Goal: Task Accomplishment & Management: Manage account settings

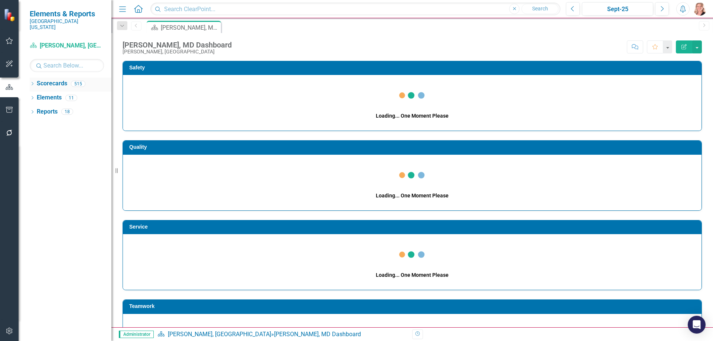
click at [33, 82] on icon "Dropdown" at bounding box center [32, 84] width 5 height 4
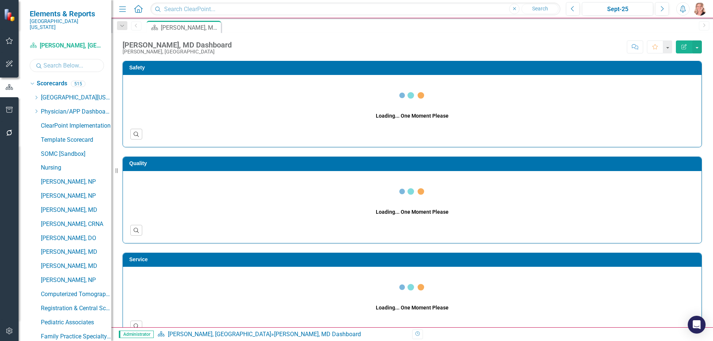
click at [55, 61] on input "text" at bounding box center [67, 65] width 74 height 13
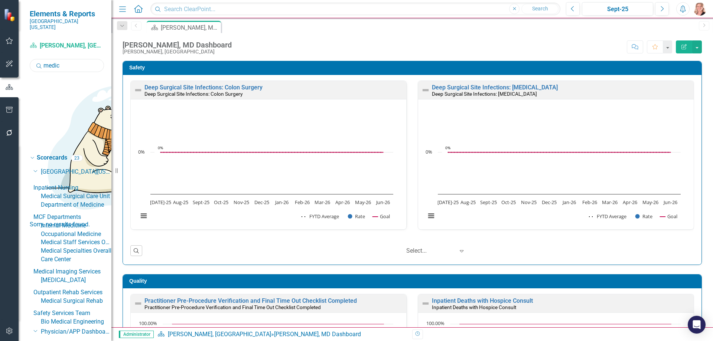
type input "medic"
click at [97, 201] on link "Department of Medicine" at bounding box center [76, 205] width 71 height 9
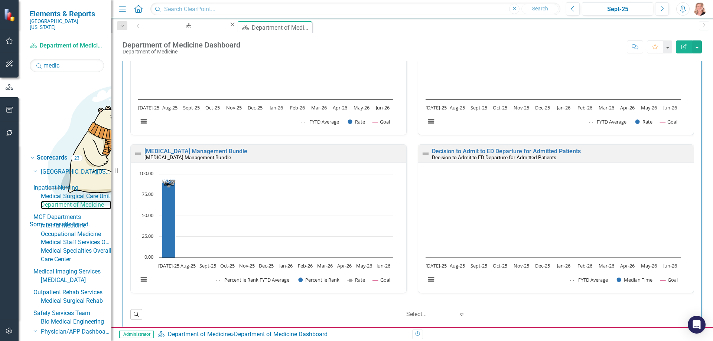
scroll to position [477, 0]
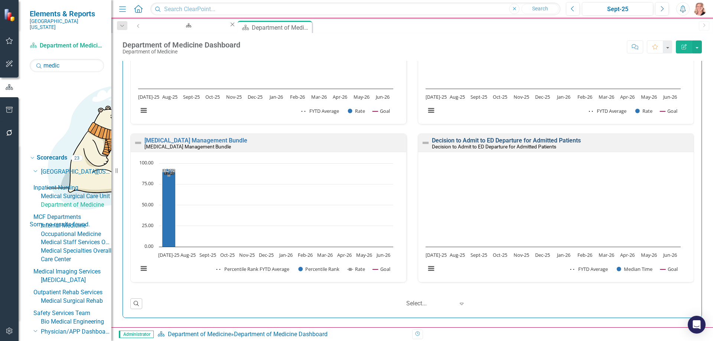
click at [441, 140] on link "Decision to Admit to ED Departure for Admitted Patients" at bounding box center [506, 140] width 149 height 7
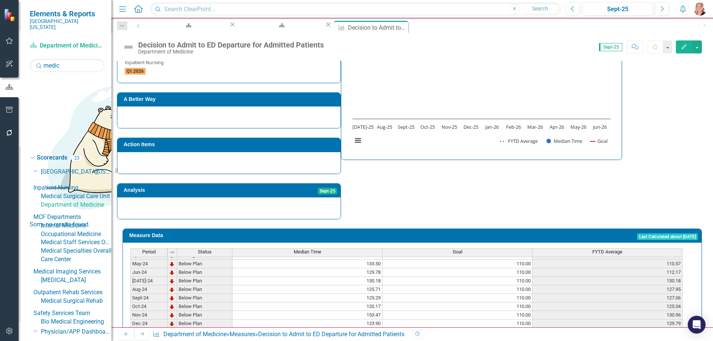
scroll to position [297, 0]
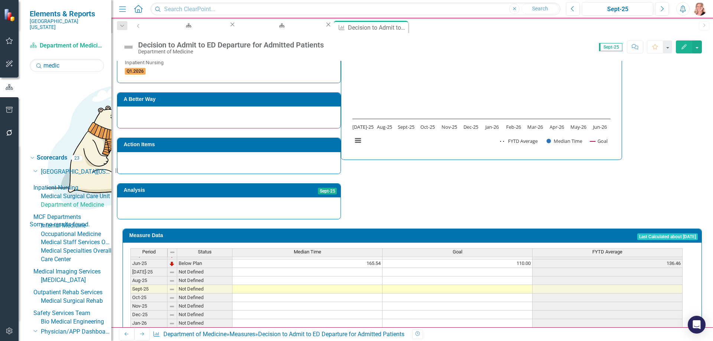
click at [318, 258] on tbody "Apr-24 On Target 118.00 110.00 108.28 May-24 Below Plan 133.50 110.00 110.57 Ju…" at bounding box center [406, 255] width 552 height 231
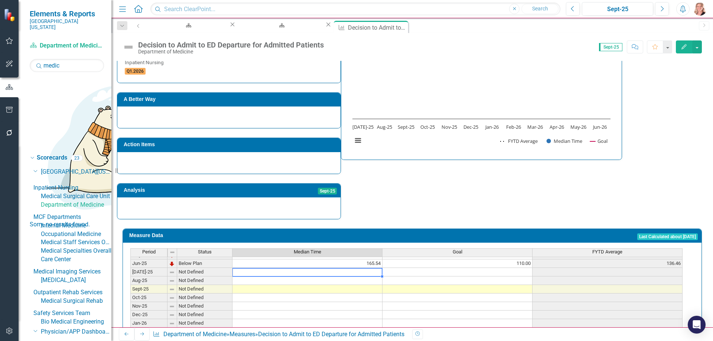
click at [370, 268] on td at bounding box center [308, 272] width 150 height 9
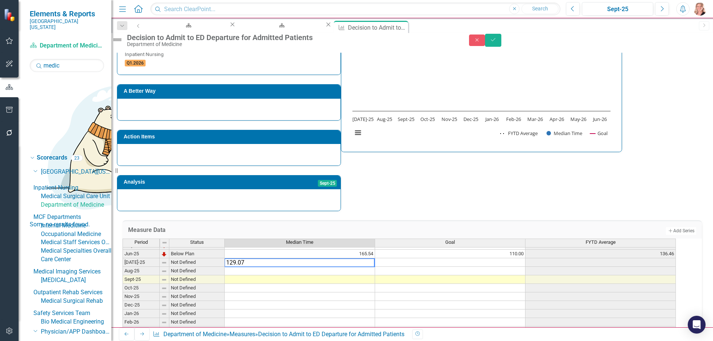
type textarea "129.07"
click at [487, 273] on td at bounding box center [450, 271] width 150 height 9
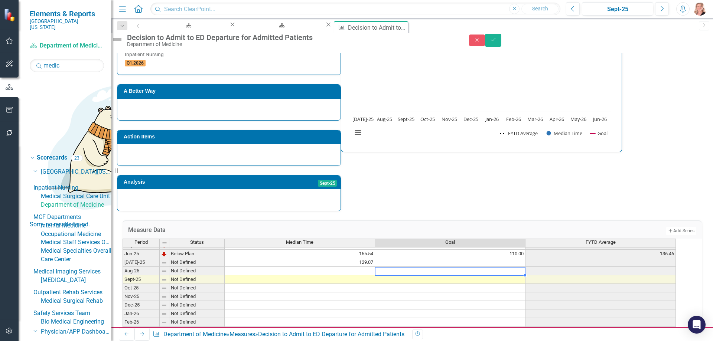
click at [497, 255] on td "110.00" at bounding box center [450, 254] width 150 height 9
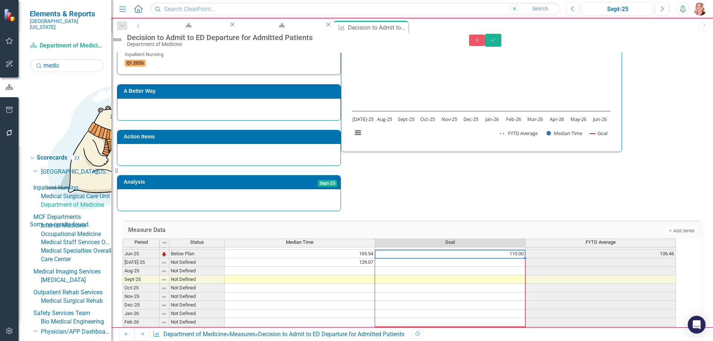
drag, startPoint x: 532, startPoint y: 258, endPoint x: 526, endPoint y: 343, distance: 85.3
click at [526, 341] on html "Elements & Reports [GEOGRAPHIC_DATA][US_STATE] Scorecard Department of Medicine…" at bounding box center [356, 170] width 713 height 341
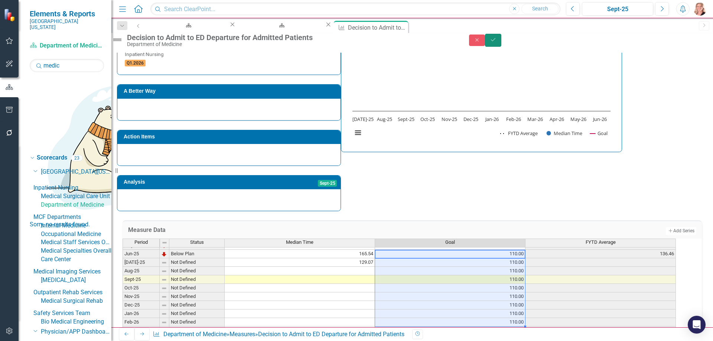
click at [497, 42] on icon "Save" at bounding box center [493, 39] width 7 height 5
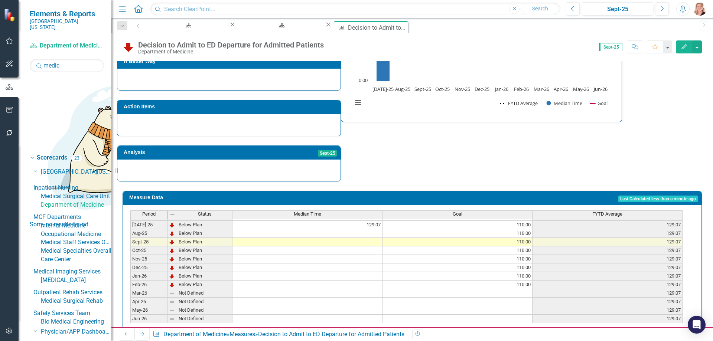
scroll to position [307, 0]
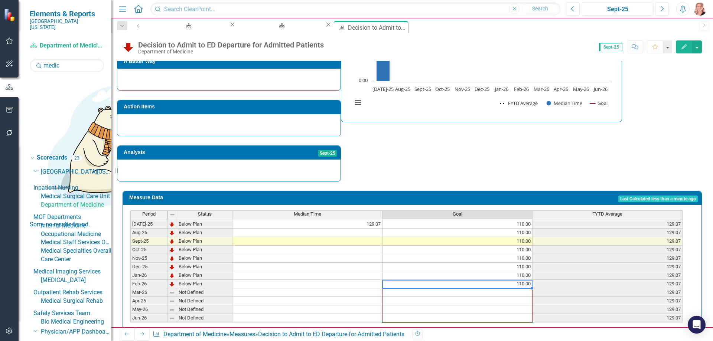
drag, startPoint x: 534, startPoint y: 275, endPoint x: 563, endPoint y: 185, distance: 93.9
click at [534, 320] on div "Period Status Median Time Goal FYTD Average Jun-24 Below Plan 129.78 110.00 112…" at bounding box center [412, 268] width 579 height 126
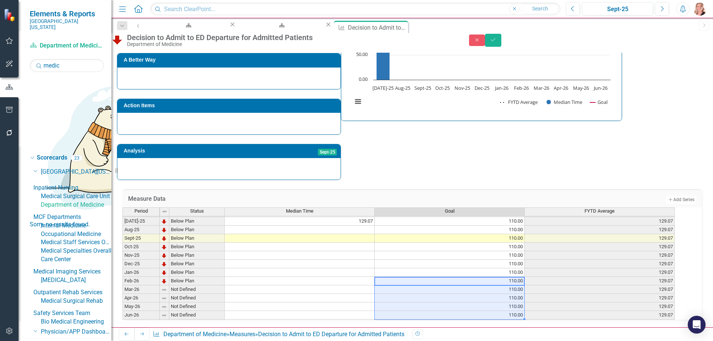
scroll to position [315, 0]
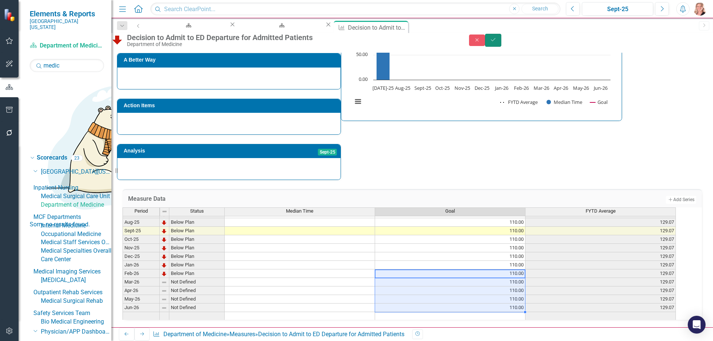
click at [497, 41] on icon "Save" at bounding box center [493, 39] width 7 height 5
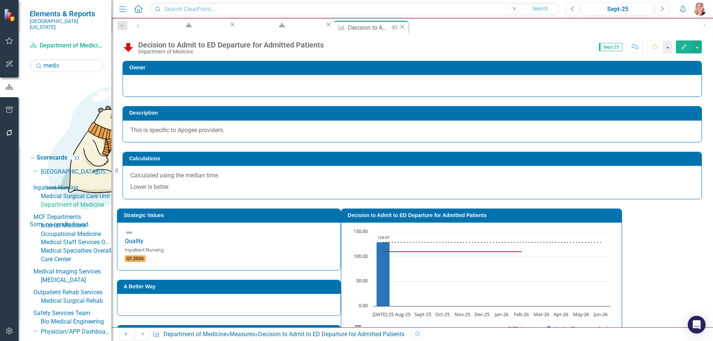
click at [399, 29] on icon "Close" at bounding box center [402, 27] width 7 height 6
click at [76, 60] on input "medic" at bounding box center [67, 65] width 74 height 13
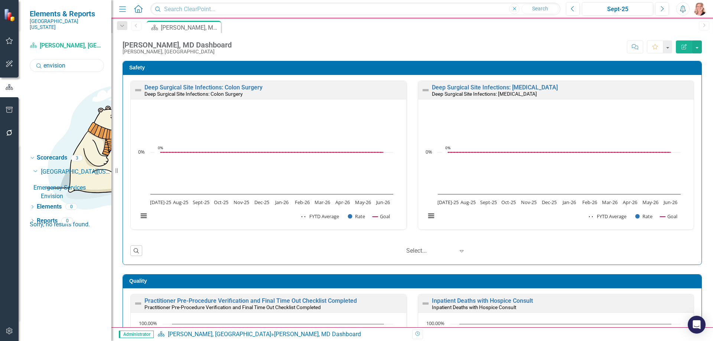
type input "envision"
click at [62, 192] on link "Envision" at bounding box center [76, 196] width 71 height 9
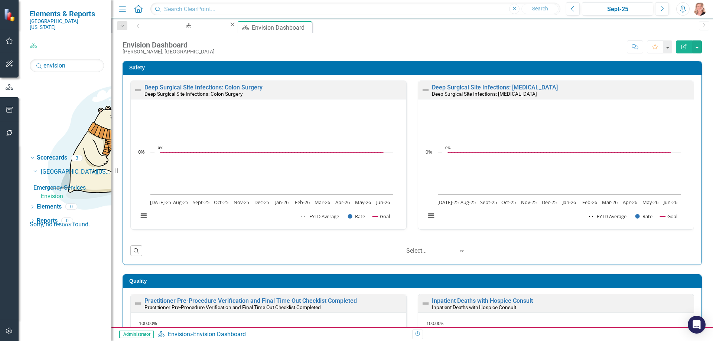
click at [229, 27] on icon "Close" at bounding box center [232, 25] width 7 height 6
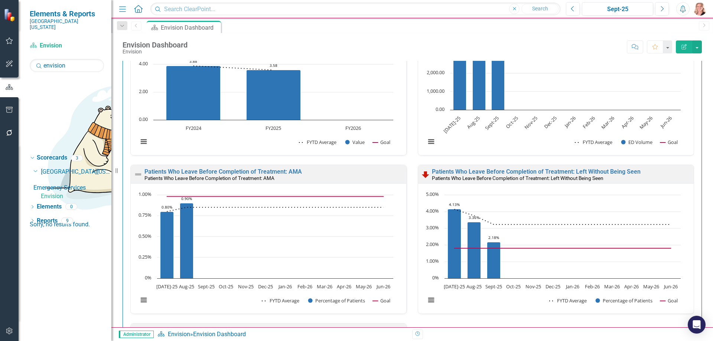
scroll to position [111, 0]
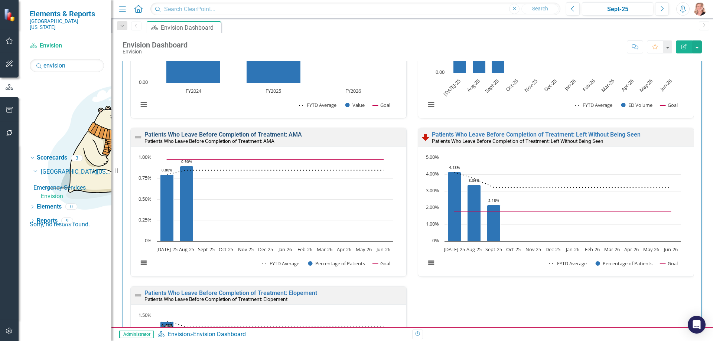
click at [295, 134] on link "Patients Who Leave Before Completion of Treatment: AMA" at bounding box center [224, 134] width 158 height 7
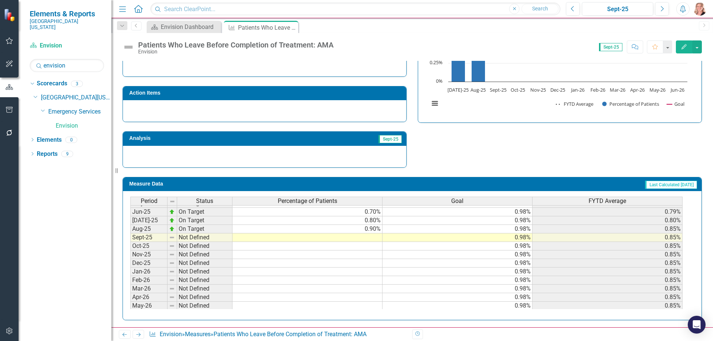
click at [308, 238] on tbody "Apr-24 Below Plan 1.00% 0.98% 1.01% May-24 On Target 0.90% 0.98% 1.00% Jun-24 B…" at bounding box center [406, 203] width 552 height 231
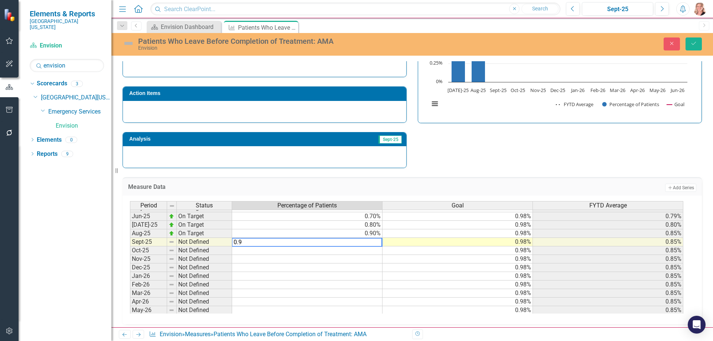
type textarea "0.9"
click at [503, 179] on div "Measure Data Add Add Series" at bounding box center [413, 187] width 580 height 18
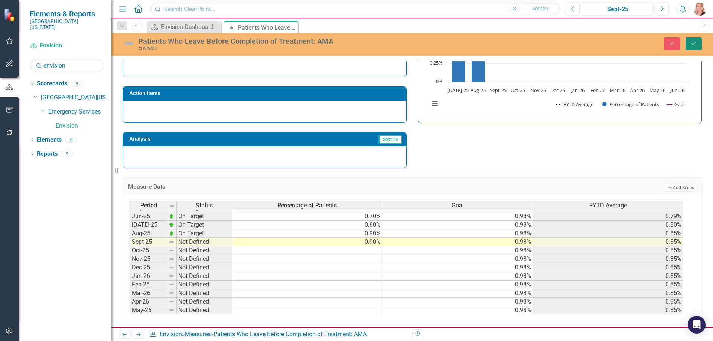
drag, startPoint x: 694, startPoint y: 41, endPoint x: 521, endPoint y: 137, distance: 198.3
click at [695, 41] on icon "Save" at bounding box center [694, 43] width 7 height 5
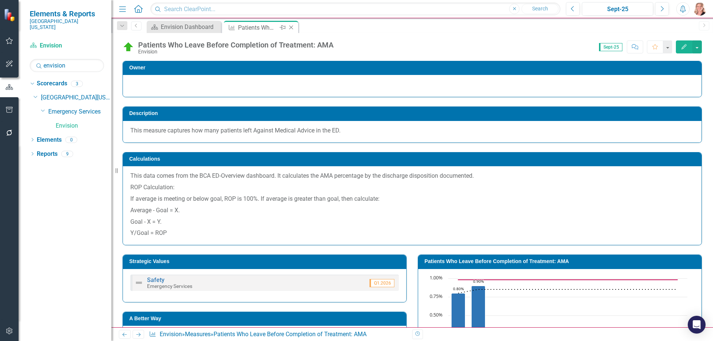
click at [291, 27] on icon at bounding box center [291, 28] width 4 height 4
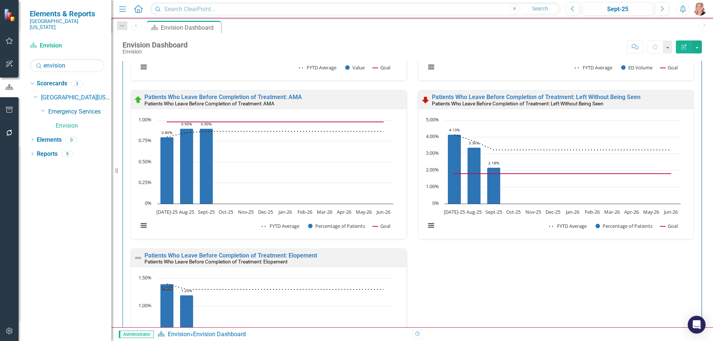
scroll to position [334, 0]
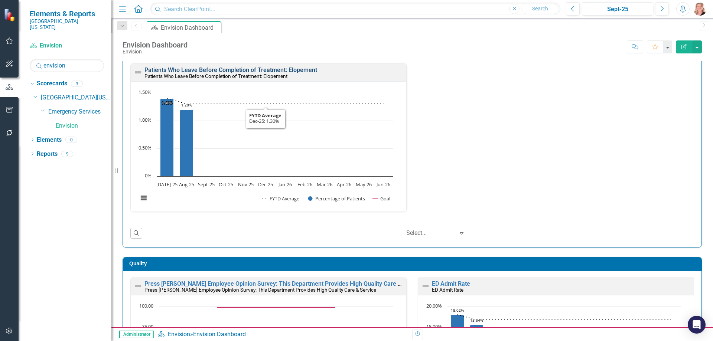
click at [267, 70] on link "Patients Who Leave Before Completion of Treatment: Elopement" at bounding box center [231, 70] width 173 height 7
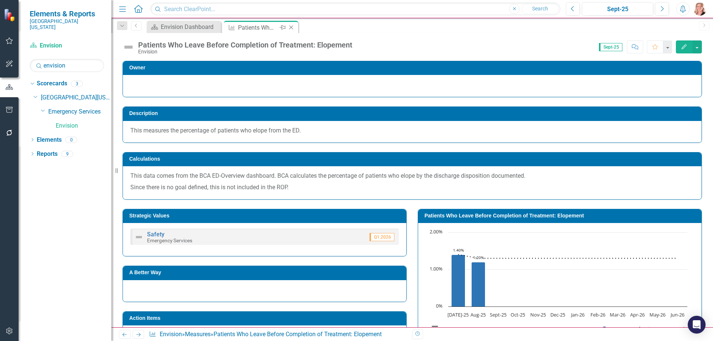
click at [293, 28] on icon "Close" at bounding box center [291, 28] width 7 height 6
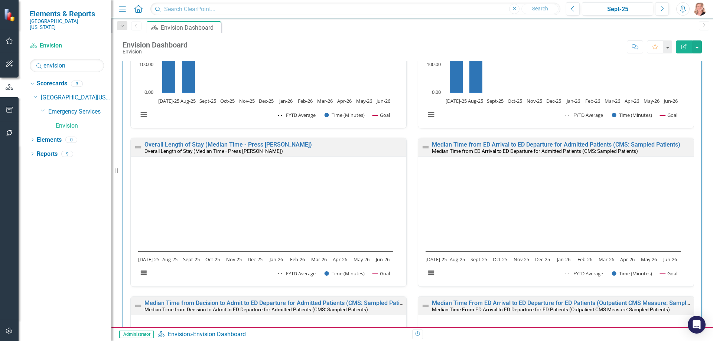
scroll to position [966, 0]
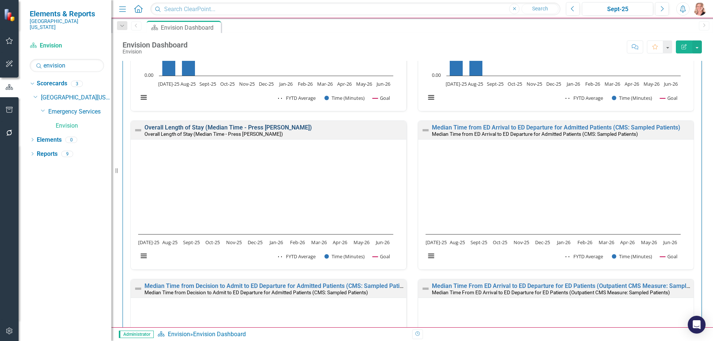
click at [177, 127] on link "Overall Length of Stay (Median Time - Press [PERSON_NAME])" at bounding box center [229, 127] width 168 height 7
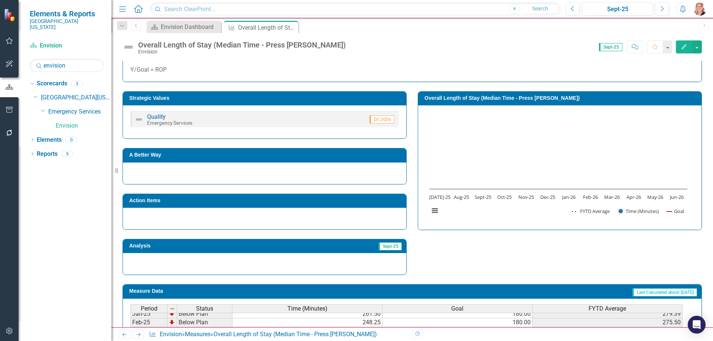
scroll to position [295, 0]
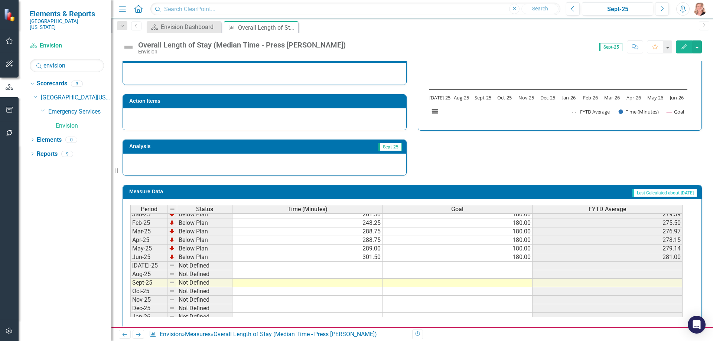
click at [361, 262] on td at bounding box center [308, 266] width 150 height 9
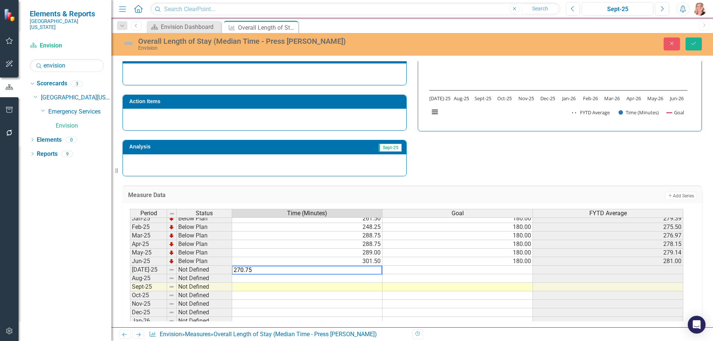
click at [473, 257] on td "180.00" at bounding box center [458, 261] width 150 height 9
type textarea "180"
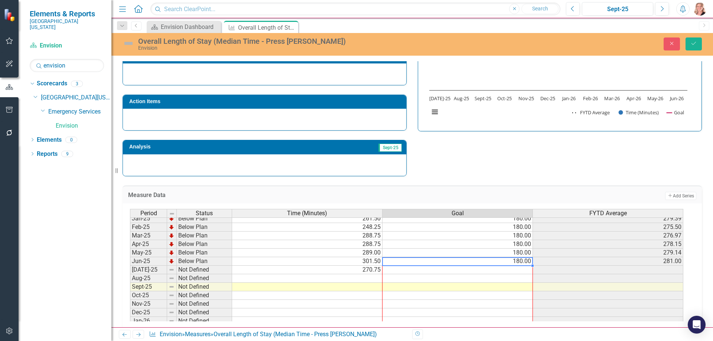
scroll to position [307, 0]
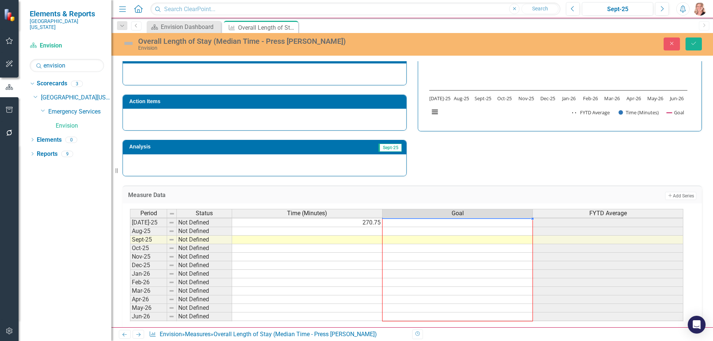
drag, startPoint x: 532, startPoint y: 258, endPoint x: 526, endPoint y: 311, distance: 53.8
click at [130, 311] on div "Period Status Time (Minutes) Goal FYTD Average Jun-24 Below Plan 307.50 180.00 …" at bounding box center [130, 213] width 0 height 231
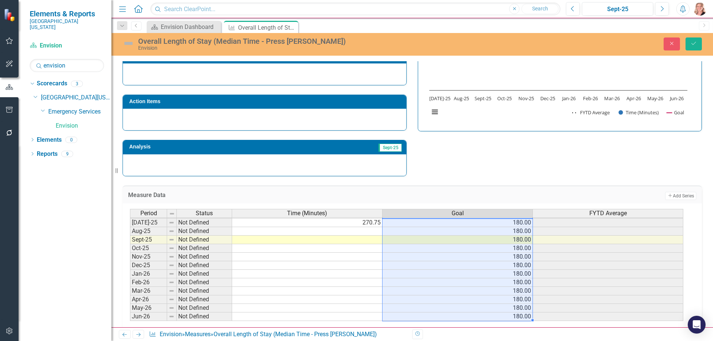
click at [523, 160] on div "Strategic Values Quality Emergency Services Q1.2026 A Better Way Action Items A…" at bounding box center [412, 80] width 591 height 194
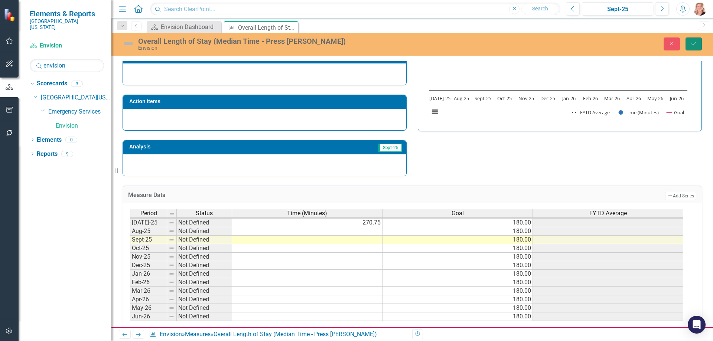
click at [697, 43] on icon "Save" at bounding box center [694, 43] width 7 height 5
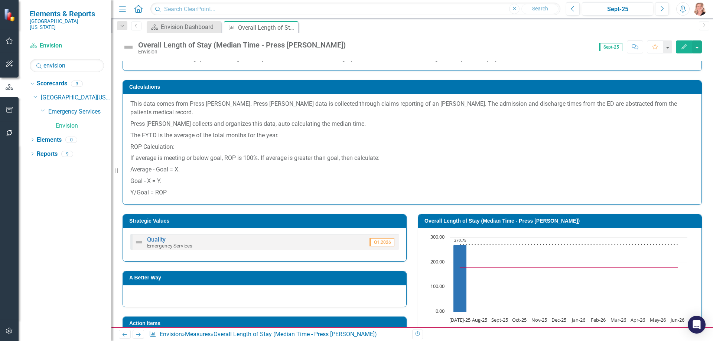
scroll to position [37, 0]
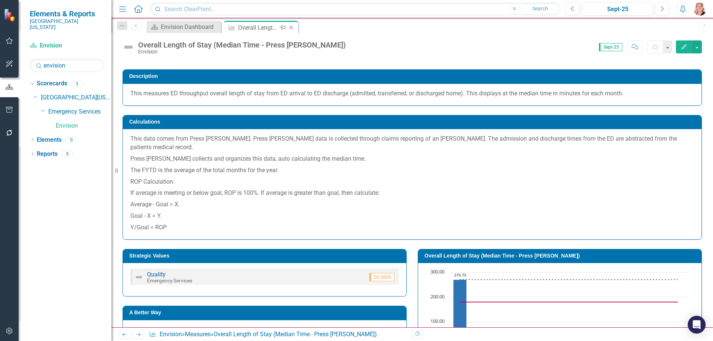
click at [292, 28] on icon at bounding box center [291, 28] width 4 height 4
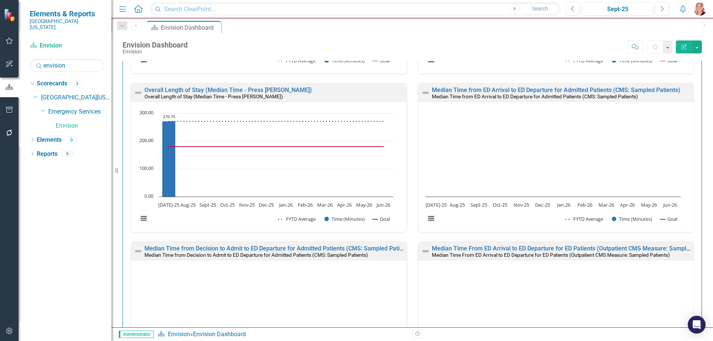
scroll to position [1003, 0]
click at [630, 90] on link "Median Time from ED Arrival to ED Departure for Admitted Patients (CMS: Sampled…" at bounding box center [556, 90] width 249 height 7
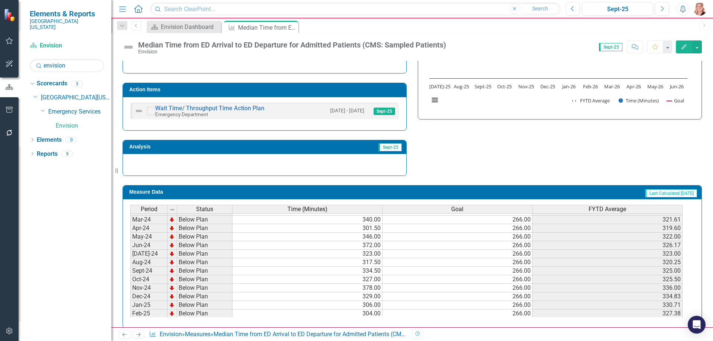
scroll to position [186, 0]
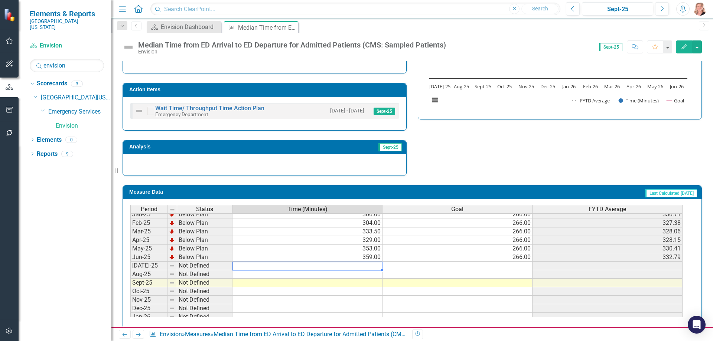
click at [361, 259] on tbody "Dec-23 Below Plan 298.00 266.00 320.17 Jan-24 Below Plan 304.50 266.00 317.93 F…" at bounding box center [406, 231] width 552 height 265
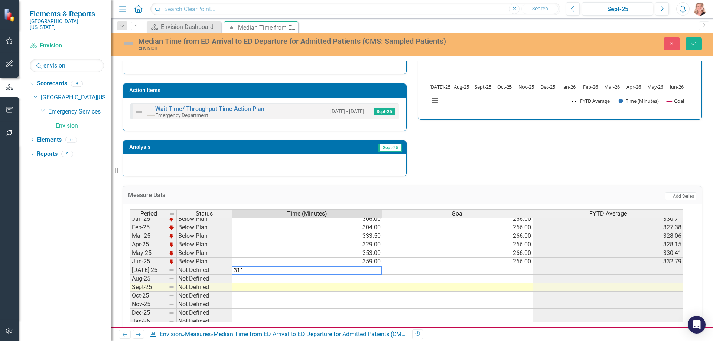
click at [508, 258] on td "266.00" at bounding box center [458, 262] width 150 height 9
type textarea "266"
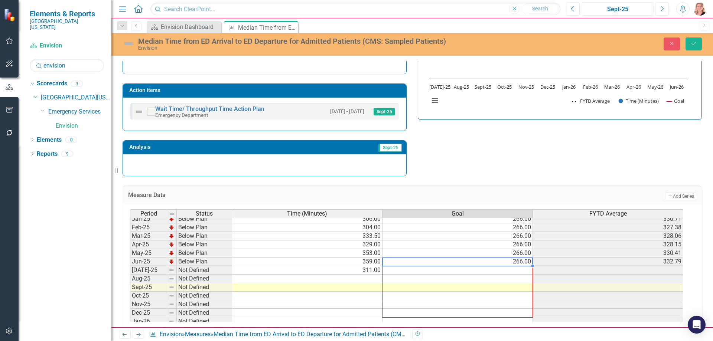
scroll to position [307, 0]
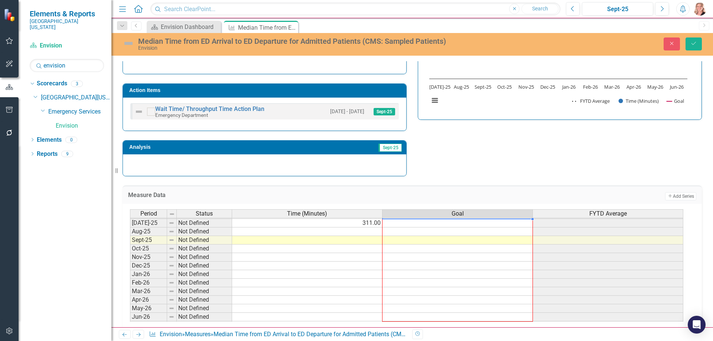
drag, startPoint x: 532, startPoint y: 258, endPoint x: 525, endPoint y: 312, distance: 55.1
click at [130, 312] on div "Period Status Time (Minutes) Goal FYTD Average Jun-24 Below Plan 372.00 266.00 …" at bounding box center [130, 214] width 0 height 231
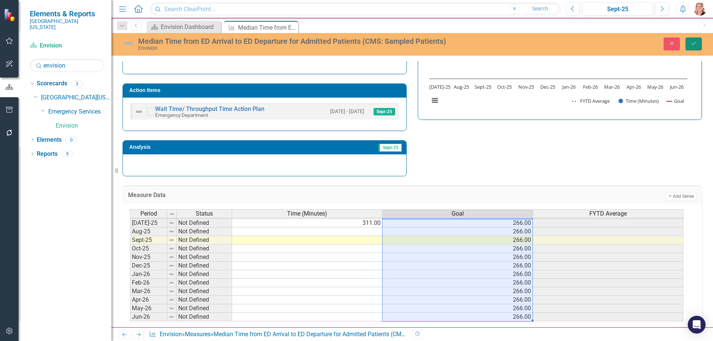
click at [693, 43] on icon "Save" at bounding box center [694, 43] width 7 height 5
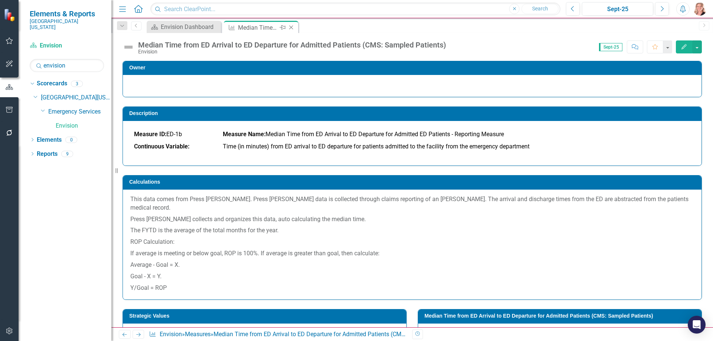
click at [291, 27] on icon "Close" at bounding box center [291, 28] width 7 height 6
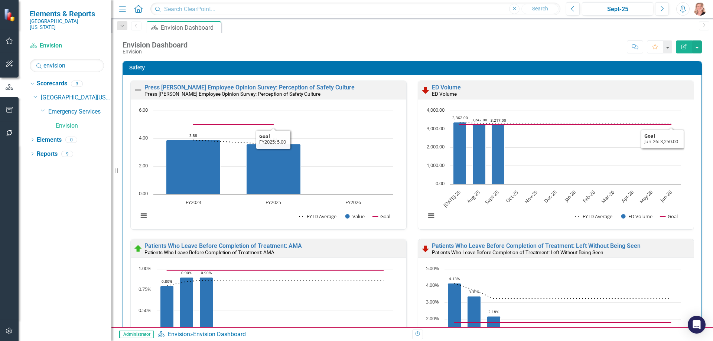
click at [697, 106] on div "Safety Press Ganey Employee Opinion Survey: Perception of Safety Culture Press …" at bounding box center [412, 317] width 591 height 531
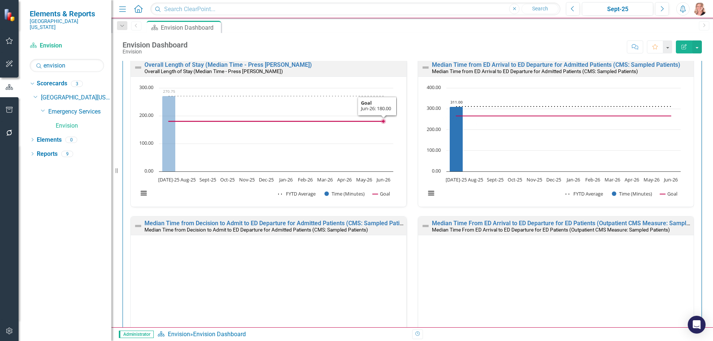
scroll to position [1040, 0]
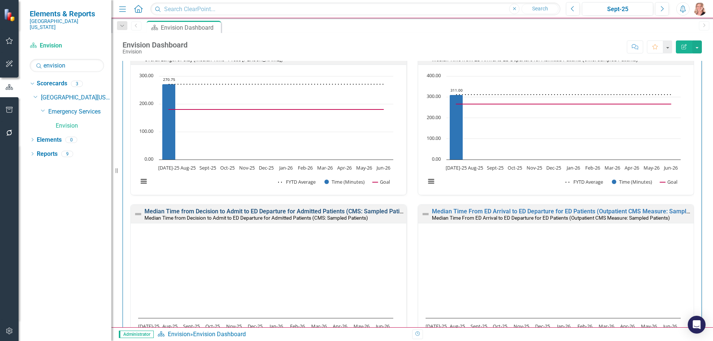
click at [232, 211] on link "Median Time from Decision to Admit to ED Departure for Admitted Patients (CMS: …" at bounding box center [279, 211] width 269 height 7
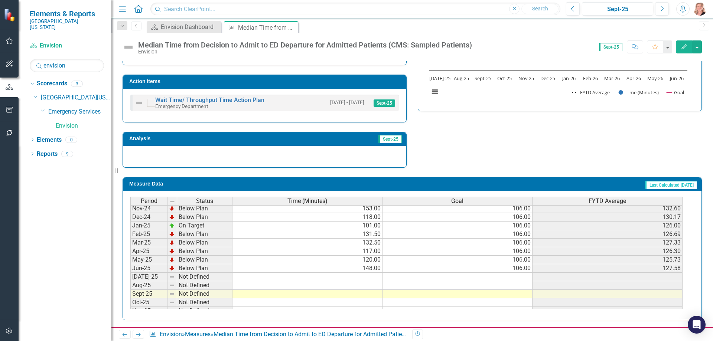
scroll to position [307, 0]
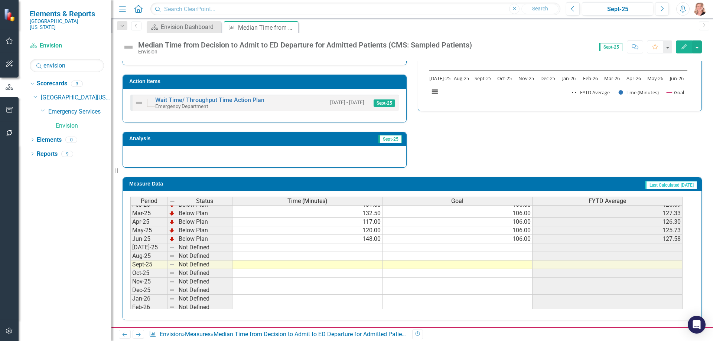
click at [350, 243] on tbody "Apr-24 Below Plan 127.00 106.00 107.25 May-24 Below Plan 134.00 106.00 109.68 J…" at bounding box center [406, 230] width 552 height 231
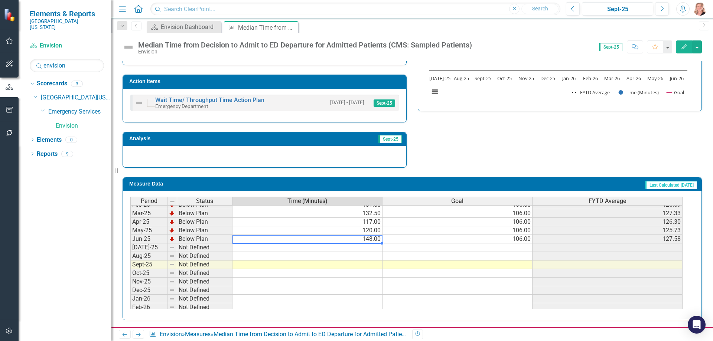
click at [350, 247] on td at bounding box center [308, 248] width 150 height 9
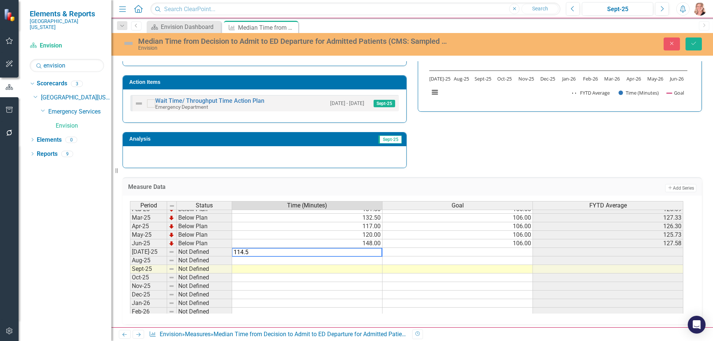
click at [506, 241] on td "106.00" at bounding box center [458, 244] width 150 height 9
type textarea "106"
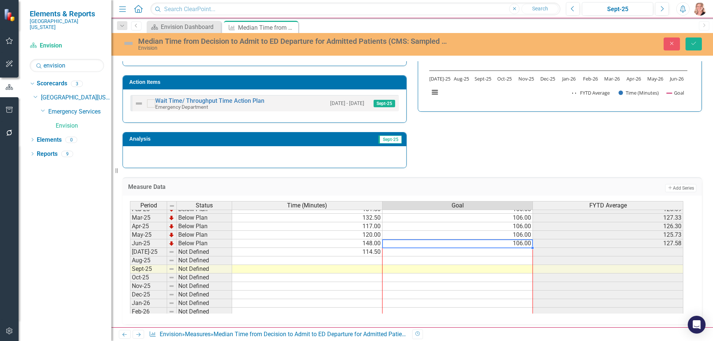
scroll to position [307, 0]
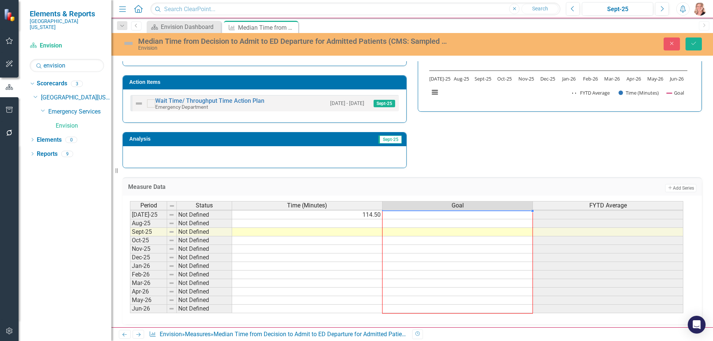
drag, startPoint x: 532, startPoint y: 249, endPoint x: 534, endPoint y: 311, distance: 62.4
click at [130, 314] on div at bounding box center [130, 314] width 0 height 0
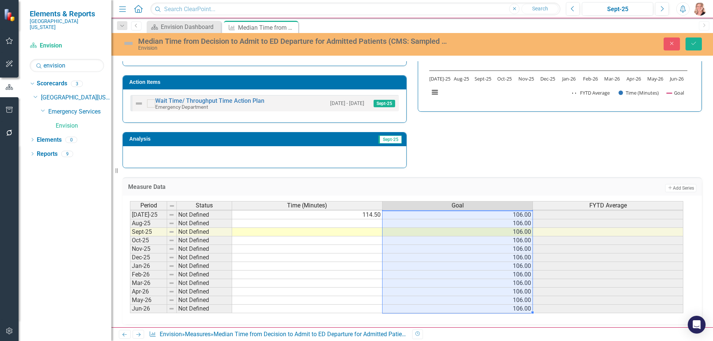
click at [567, 157] on div "Strategic Values Quality Emergency Services Q1.2026 A Better Way Action Items W…" at bounding box center [412, 66] width 591 height 205
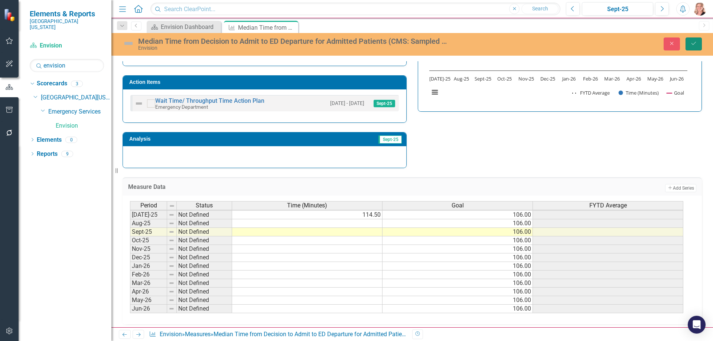
click at [698, 43] on button "Save" at bounding box center [694, 44] width 16 height 13
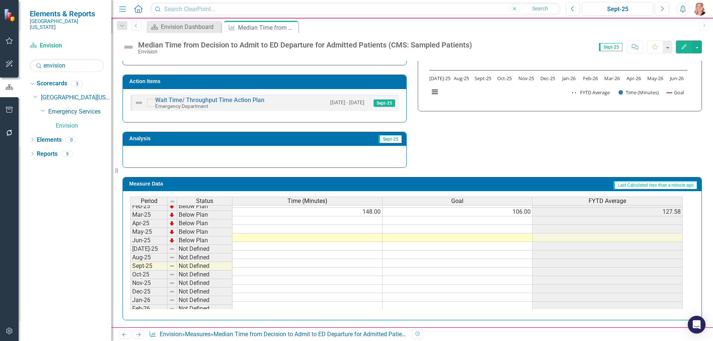
scroll to position [297, 0]
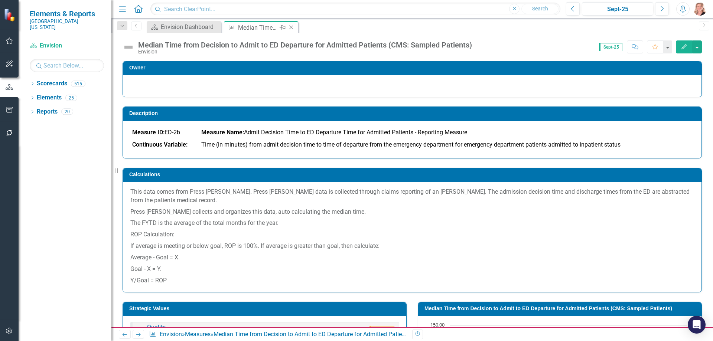
click at [291, 27] on icon "Close" at bounding box center [291, 28] width 7 height 6
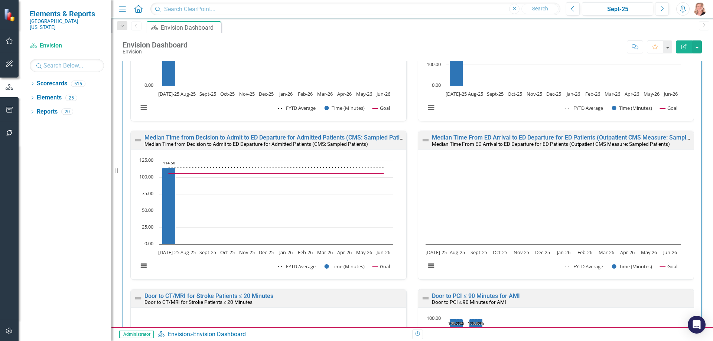
scroll to position [1152, 0]
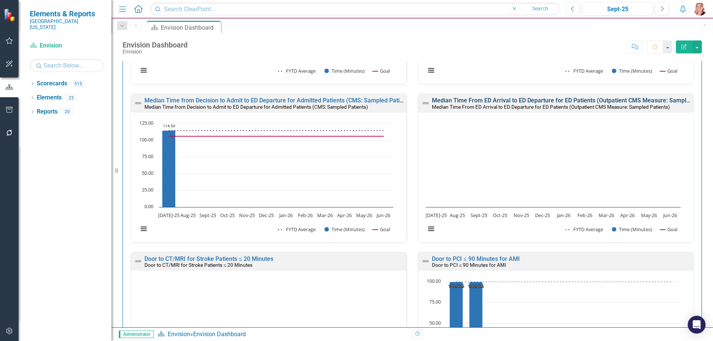
click at [591, 101] on link "Median Time From ED Arrival to ED Departure for ED Patients (Outpatient CMS Mea…" at bounding box center [575, 100] width 287 height 7
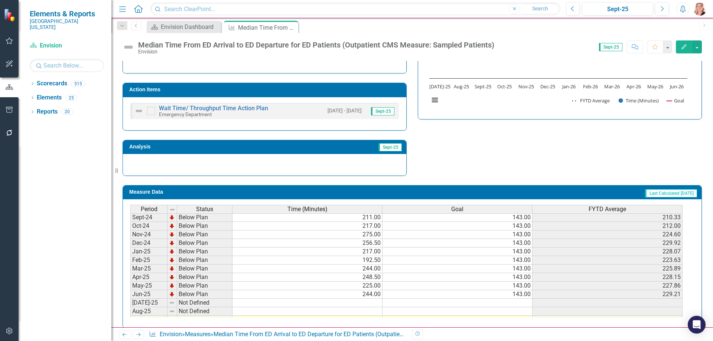
scroll to position [260, 0]
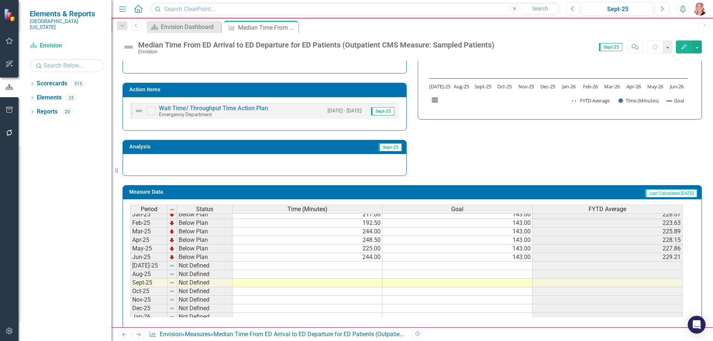
click at [346, 256] on tbody "Aug-23 Below Plan 258.00 143.00 251.25 Sep-23 Below Plan 180.00 143.00 227.50 O…" at bounding box center [406, 197] width 552 height 265
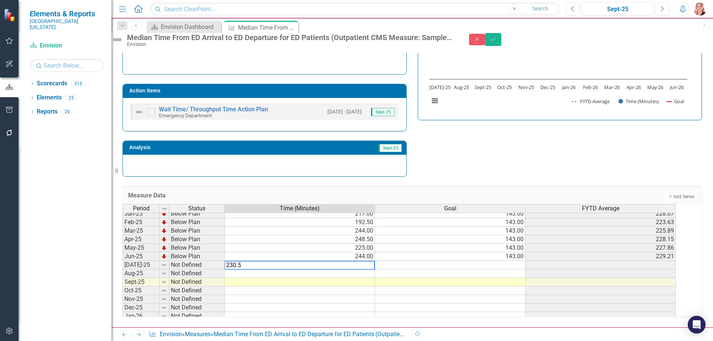
type textarea "230.5"
click at [503, 256] on td "143.00" at bounding box center [450, 257] width 150 height 9
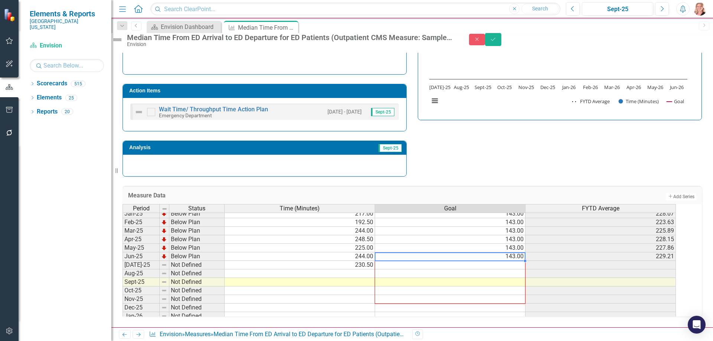
scroll to position [307, 0]
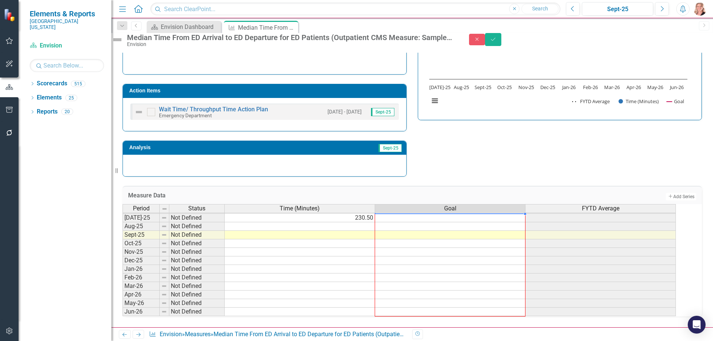
drag, startPoint x: 532, startPoint y: 258, endPoint x: 528, endPoint y: 311, distance: 52.9
click at [123, 311] on div "Period Status Time (Minutes) Goal FYTD Average Feb-24 Below Plan 200.00 143.00 …" at bounding box center [123, 187] width 0 height 257
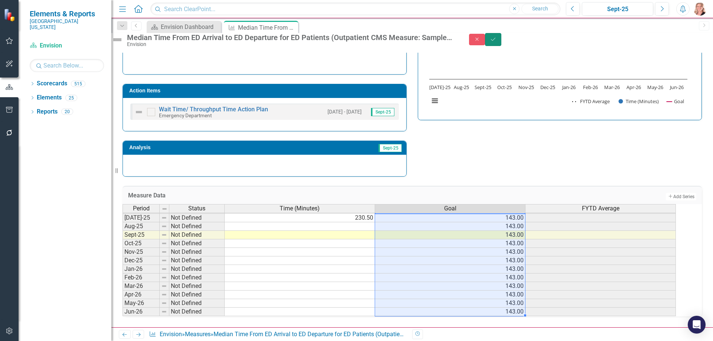
click at [497, 42] on icon "Save" at bounding box center [493, 39] width 7 height 5
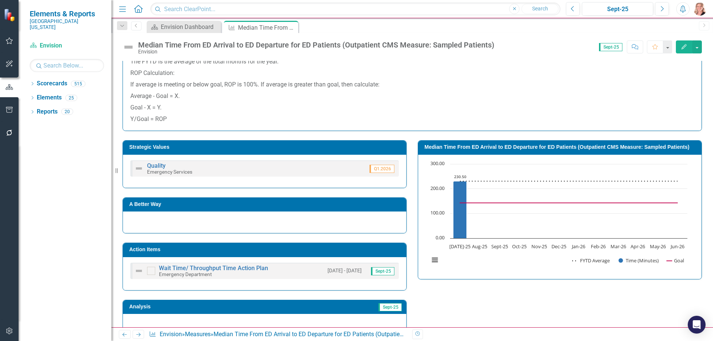
scroll to position [149, 0]
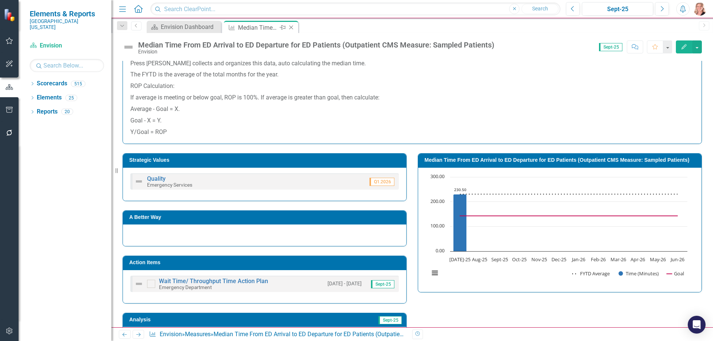
click at [292, 27] on icon "Close" at bounding box center [291, 28] width 7 height 6
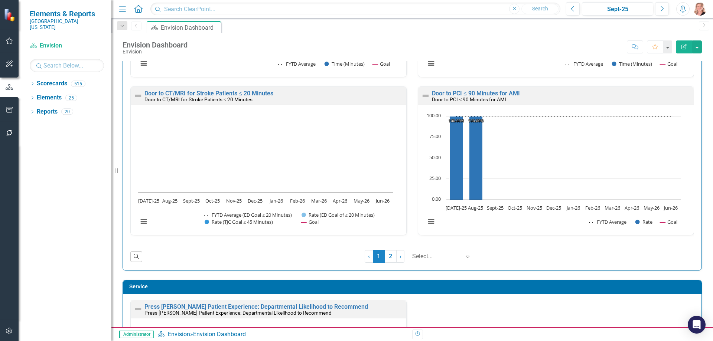
scroll to position [1300, 0]
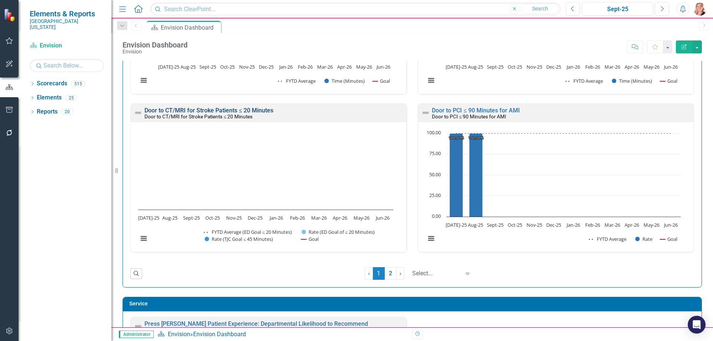
click at [239, 110] on link "Door to CT/MRI for Stroke Patients ≤ 20 Minutes" at bounding box center [209, 110] width 129 height 7
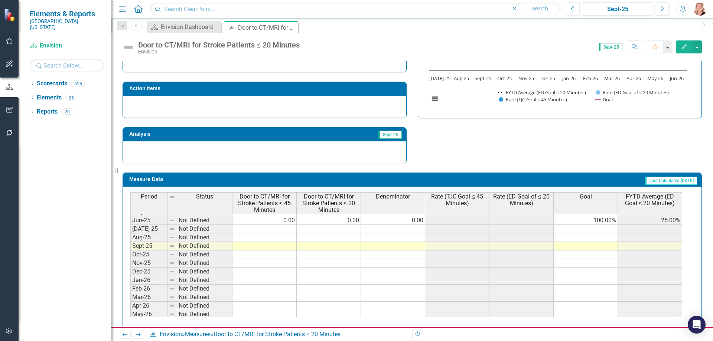
click at [594, 213] on tbody "Apr-24 Below Plan 1.00 1.00 2.00 50.00% 50.00% 100.00% 30.77% May-24 Not Define…" at bounding box center [406, 212] width 552 height 231
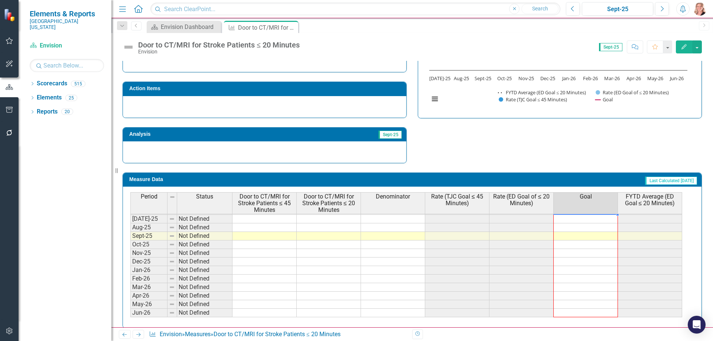
drag, startPoint x: 618, startPoint y: 217, endPoint x: 611, endPoint y: 304, distance: 87.6
click at [130, 304] on div "Period Status Door to CT/MRI for Stroke Patients ≤ 45 Minutes Door to CT/MRI fo…" at bounding box center [130, 204] width 0 height 244
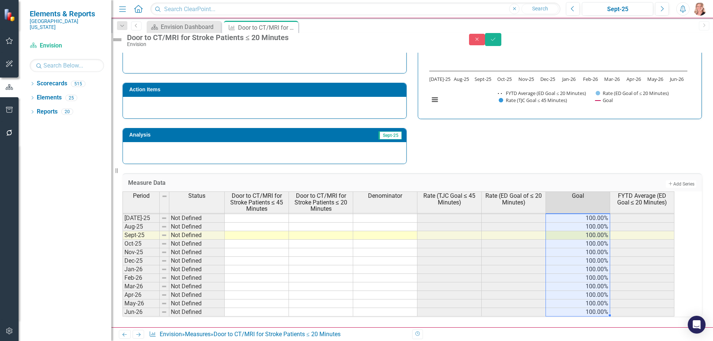
click at [523, 141] on div "Strategic Values Quality Emergency Services Q1.2026 A Better Way Action Items A…" at bounding box center [412, 68] width 591 height 194
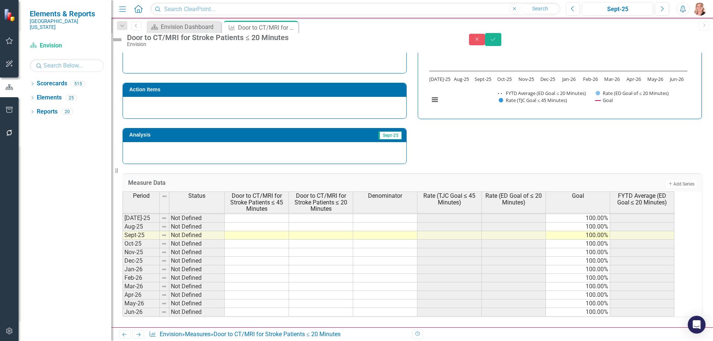
click at [253, 214] on td at bounding box center [257, 218] width 64 height 9
type textarea "1"
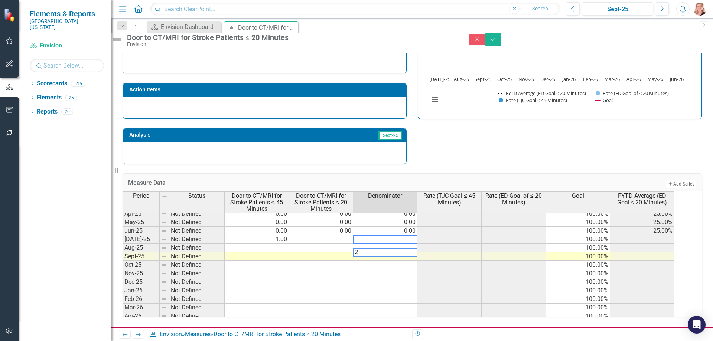
scroll to position [270, 0]
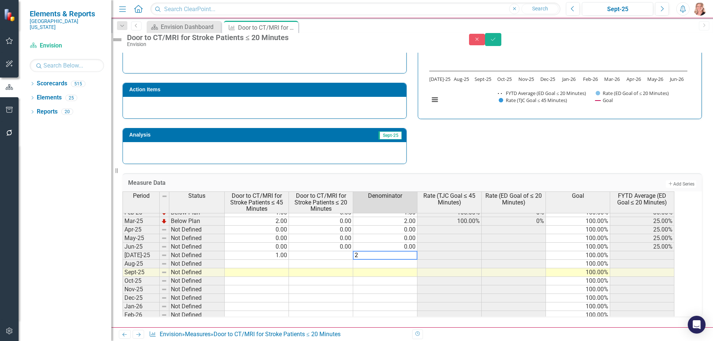
click at [335, 254] on tbody "Jun-24 Below Plan 1.00 1.00 5.00 20.00% 20.00% 100.00% 27.78% Jul-24 Below Plan…" at bounding box center [399, 247] width 552 height 214
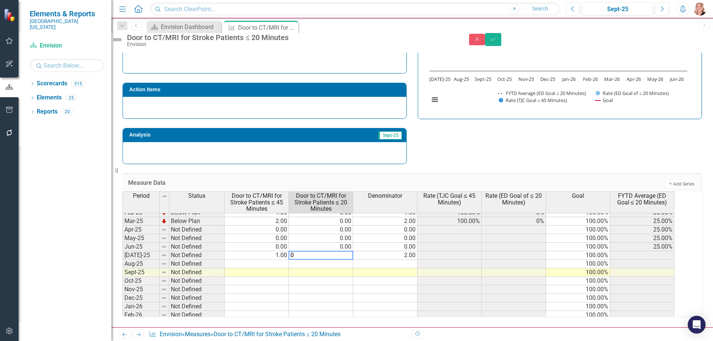
type textarea "0"
click at [474, 135] on div "Strategic Values Quality Emergency Services Q1.2026 A Better Way Action Items A…" at bounding box center [412, 68] width 591 height 194
click at [502, 43] on button "Save" at bounding box center [493, 39] width 16 height 13
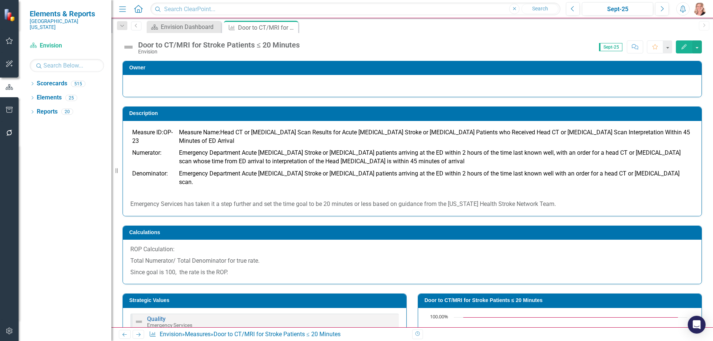
scroll to position [149, 0]
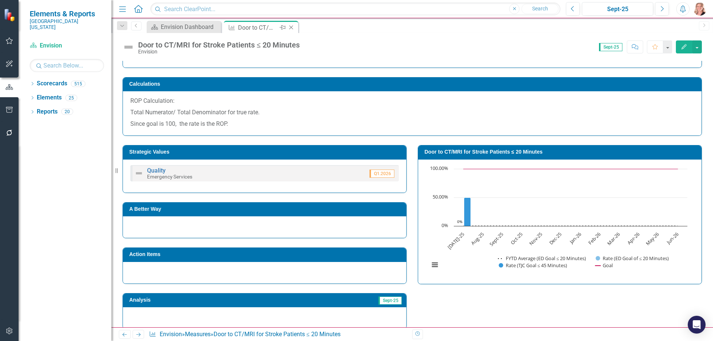
click at [291, 28] on icon "Close" at bounding box center [291, 28] width 7 height 6
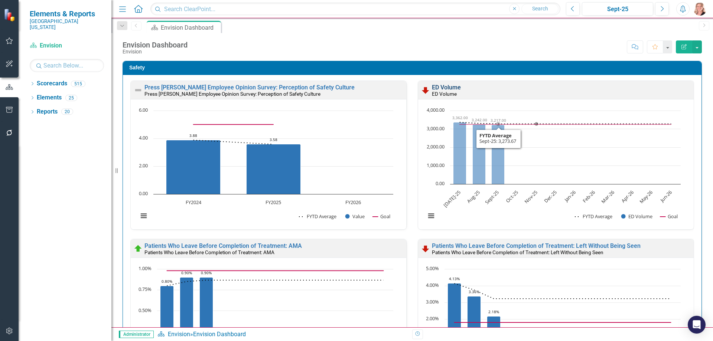
click at [439, 87] on link "ED Volume" at bounding box center [446, 87] width 29 height 7
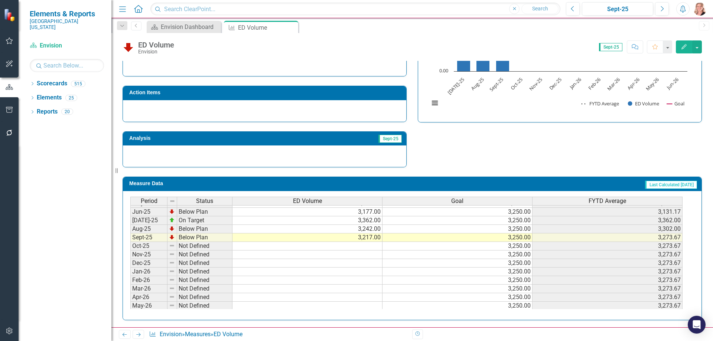
scroll to position [100, 0]
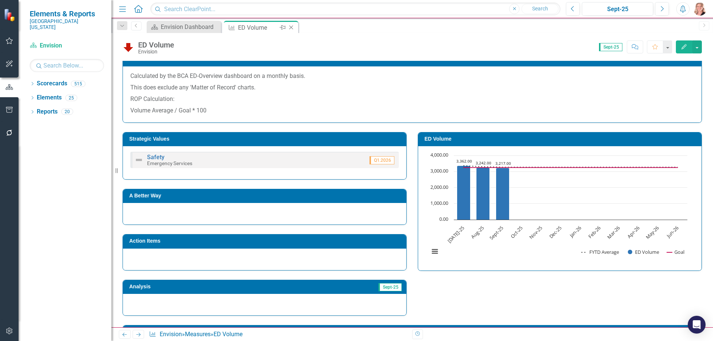
click at [293, 28] on icon "Close" at bounding box center [291, 28] width 7 height 6
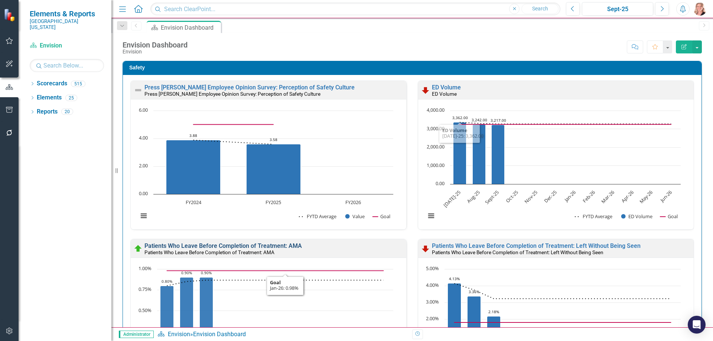
click at [289, 246] on link "Patients Who Leave Before Completion of Treatment: AMA" at bounding box center [224, 246] width 158 height 7
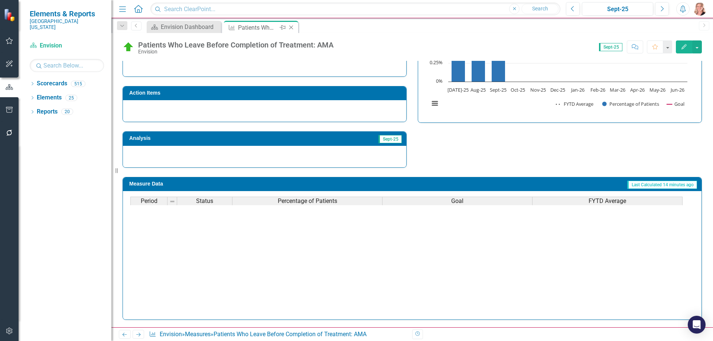
scroll to position [234, 0]
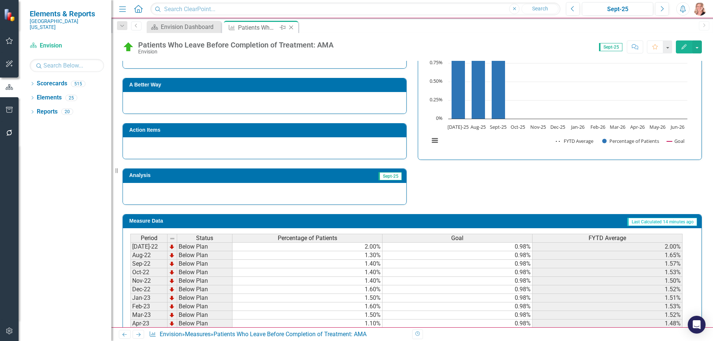
click at [293, 28] on icon "Close" at bounding box center [291, 28] width 7 height 6
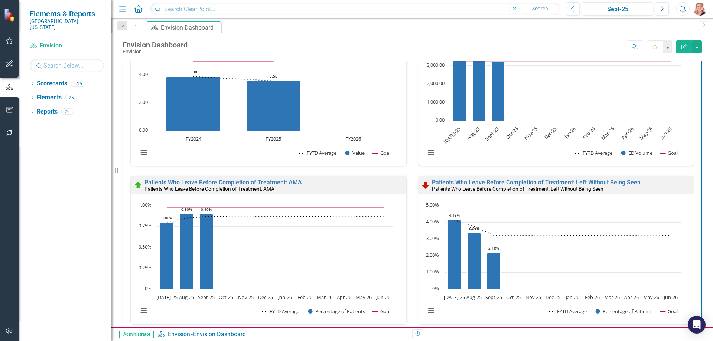
scroll to position [74, 0]
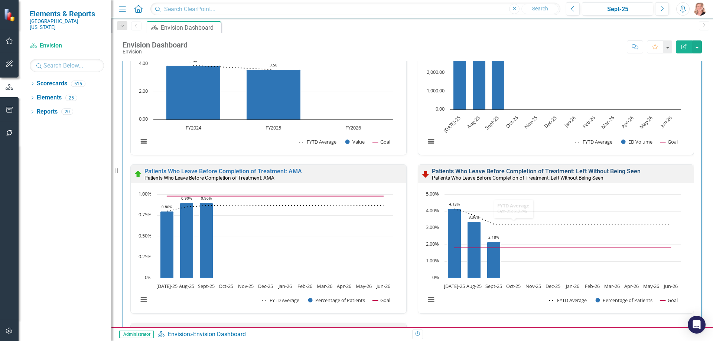
click at [501, 171] on link "Patients Who Leave Before Completion of Treatment: Left Without Being Seen" at bounding box center [536, 171] width 209 height 7
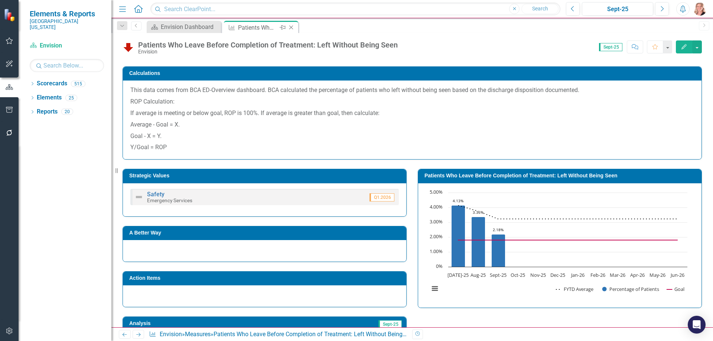
click at [292, 27] on icon "Close" at bounding box center [291, 28] width 7 height 6
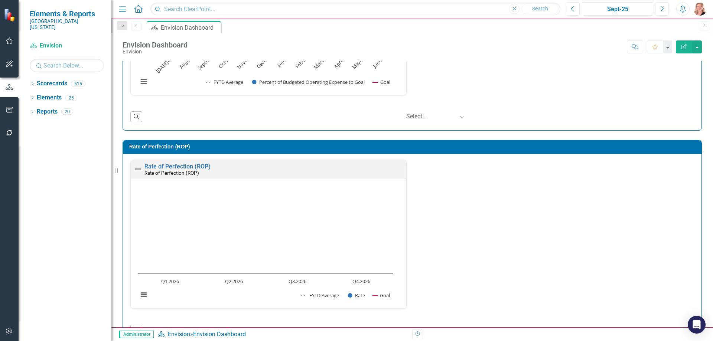
scroll to position [2085, 0]
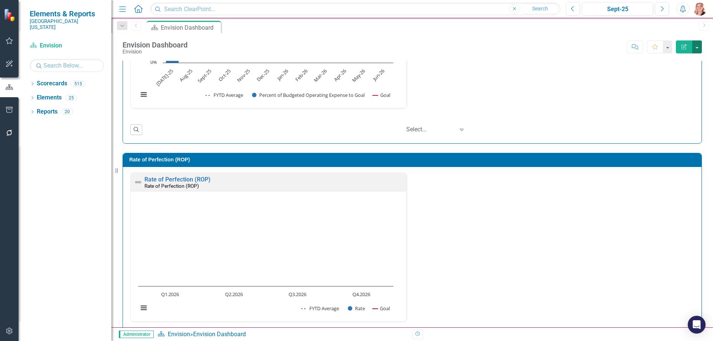
click at [696, 47] on button "button" at bounding box center [698, 46] width 10 height 13
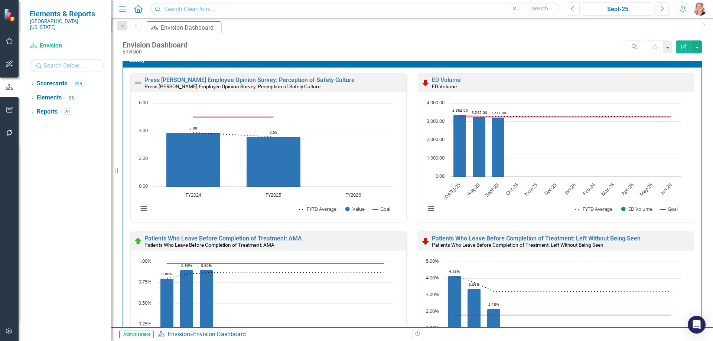
scroll to position [0, 0]
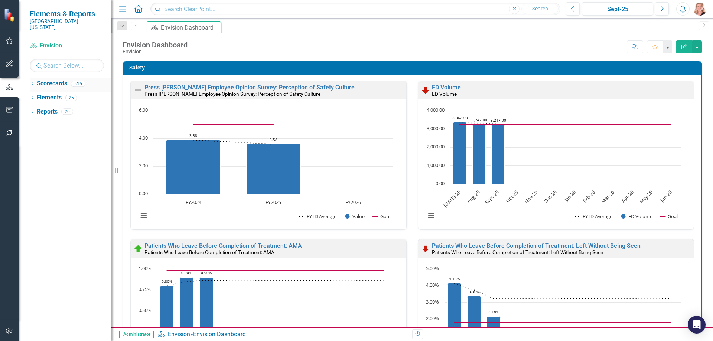
click at [30, 82] on icon "Dropdown" at bounding box center [32, 84] width 5 height 4
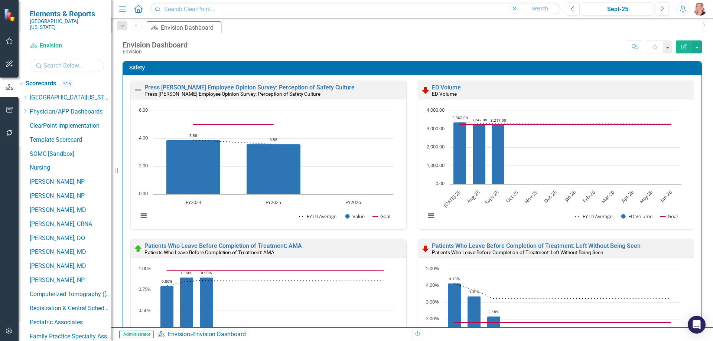
click at [57, 60] on input "text" at bounding box center [67, 65] width 74 height 13
click at [28, 109] on icon "Dropdown" at bounding box center [25, 111] width 6 height 4
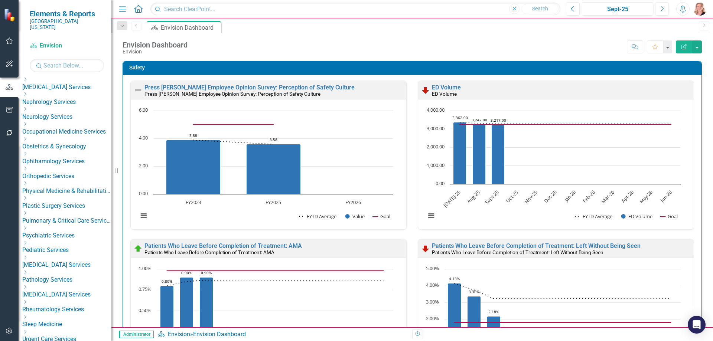
scroll to position [223, 0]
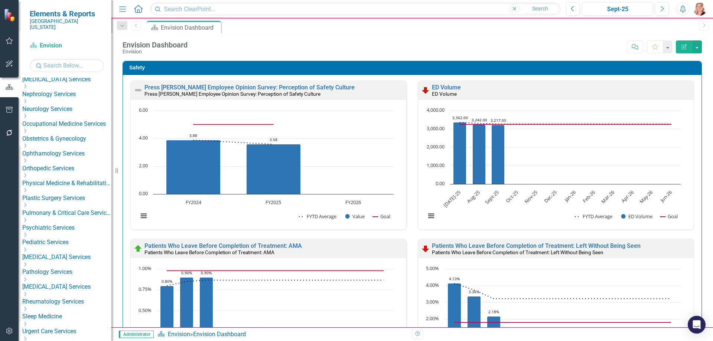
click at [28, 322] on icon "Dropdown" at bounding box center [25, 324] width 6 height 4
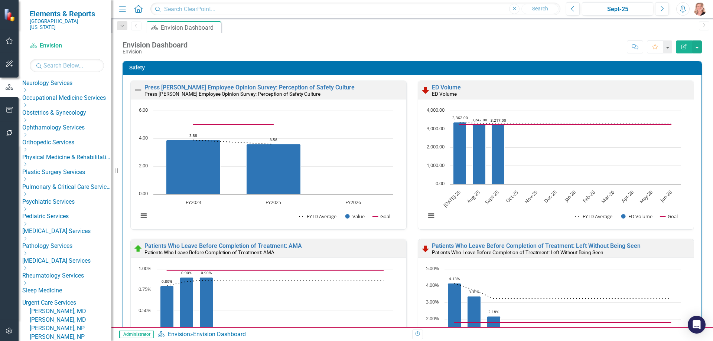
scroll to position [260, 0]
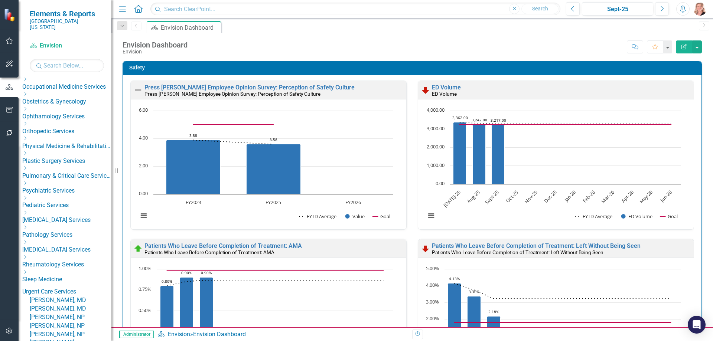
click at [69, 296] on link "[PERSON_NAME], MD" at bounding box center [71, 300] width 82 height 9
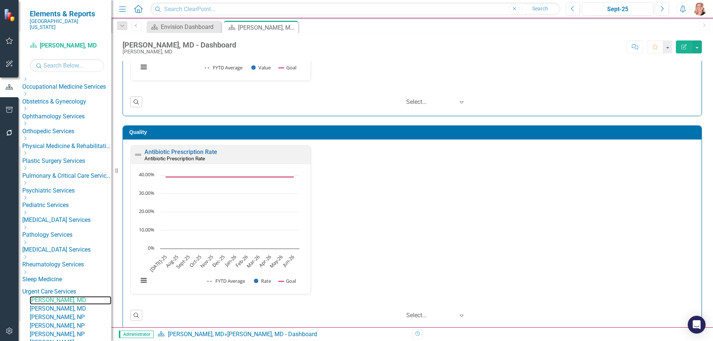
scroll to position [186, 0]
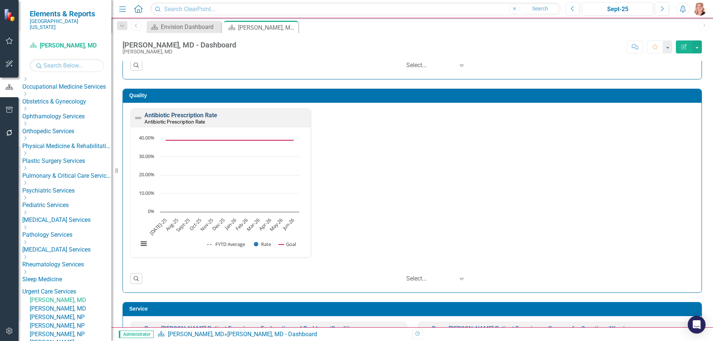
click at [175, 117] on link "Antibiotic Prescription Rate" at bounding box center [181, 115] width 73 height 7
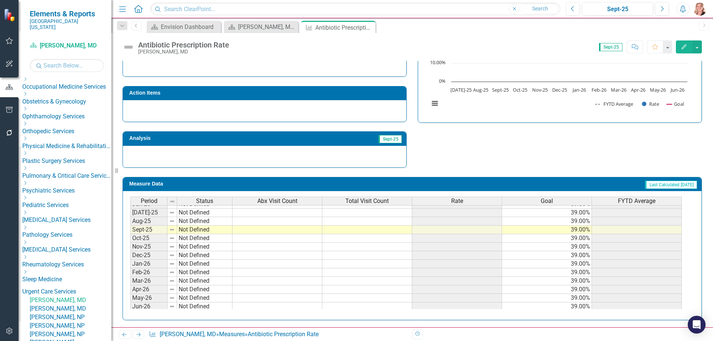
scroll to position [307, 0]
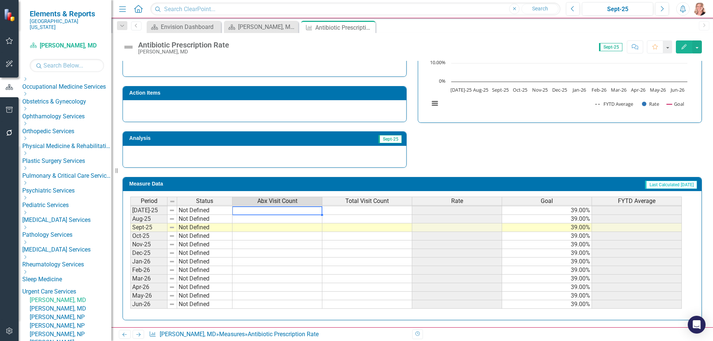
click at [302, 211] on tbody "Dec-23 Not Defined Jan-24 Not Defined Feb-24 Not Defined Mar-24 Not Defined Apr…" at bounding box center [406, 176] width 552 height 265
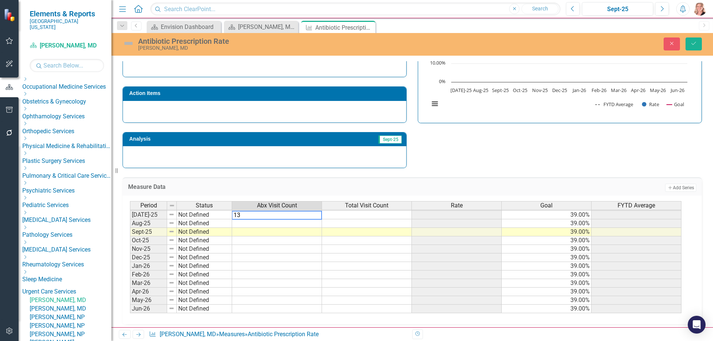
type textarea "133"
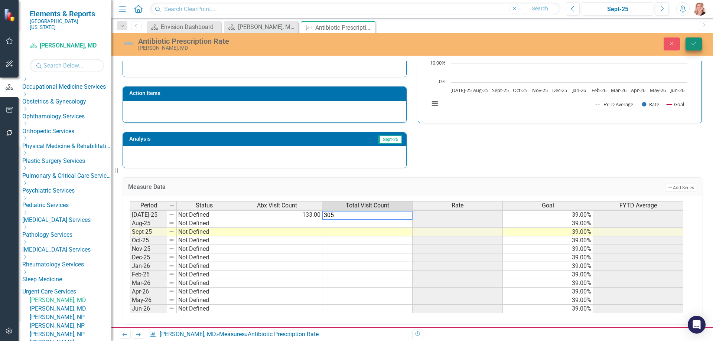
type textarea "305"
click at [694, 45] on icon "Save" at bounding box center [694, 43] width 7 height 5
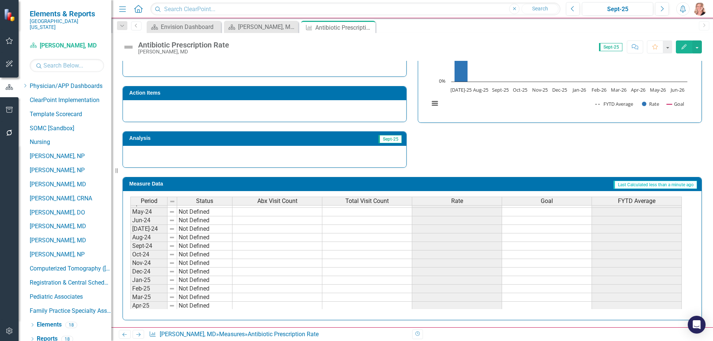
scroll to position [210, 0]
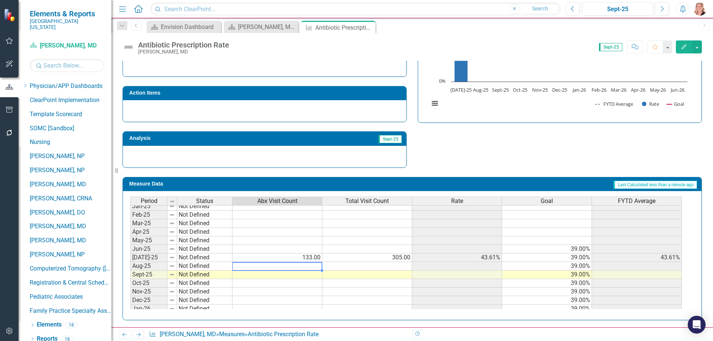
click at [311, 266] on tbody "Jan-24 Not Defined Feb-24 Not Defined Mar-24 Not Defined Apr-24 Not Defined May…" at bounding box center [406, 228] width 552 height 257
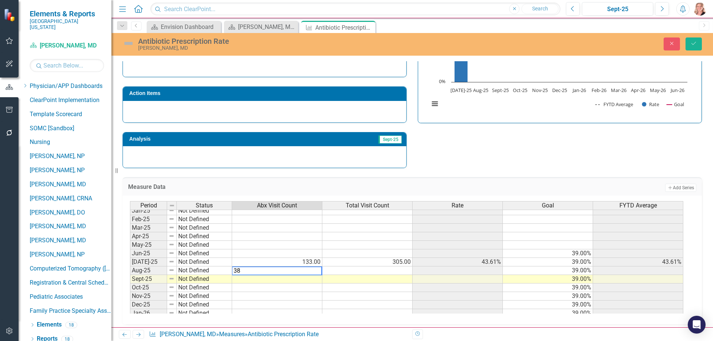
type textarea "383"
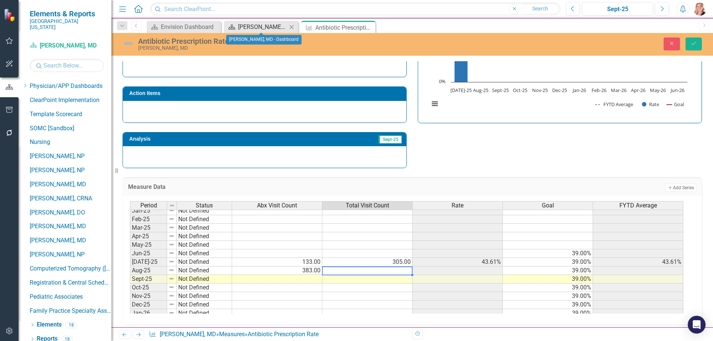
click at [259, 26] on div "Roland Benton, MD - Dashboard" at bounding box center [262, 26] width 49 height 9
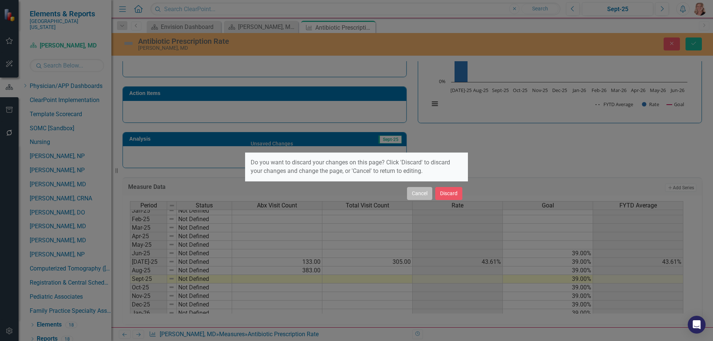
click at [414, 194] on button "Cancel" at bounding box center [419, 193] width 25 height 13
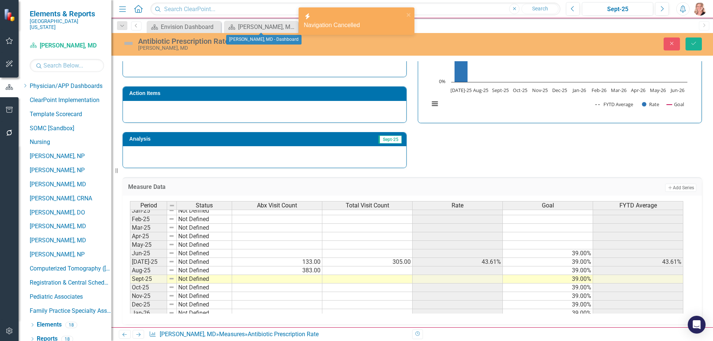
click at [383, 272] on td at bounding box center [367, 271] width 90 height 9
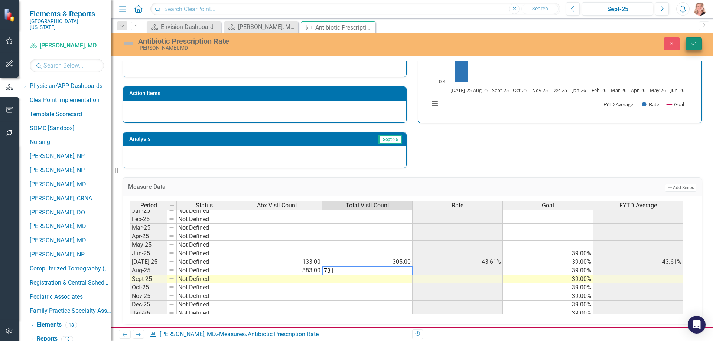
type textarea "731"
click at [696, 44] on icon "Save" at bounding box center [694, 43] width 7 height 5
